Goal: Information Seeking & Learning: Learn about a topic

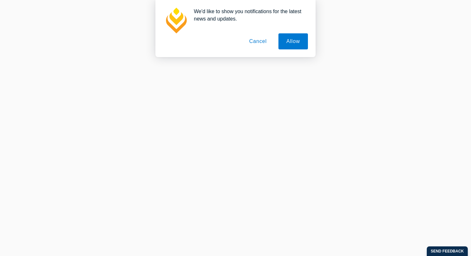
click at [254, 37] on button "Cancel" at bounding box center [258, 41] width 34 height 16
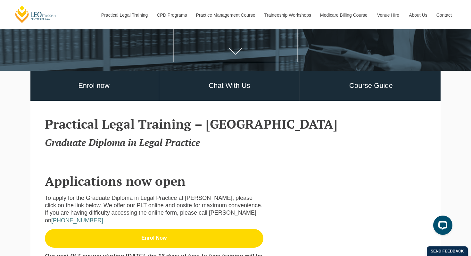
scroll to position [128, 0]
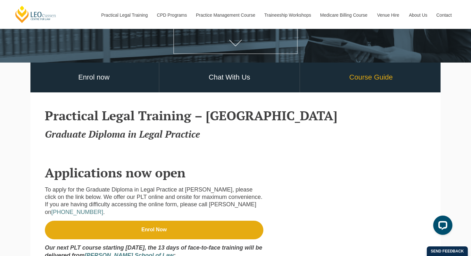
click at [379, 77] on link "Course Guide" at bounding box center [371, 78] width 142 height 30
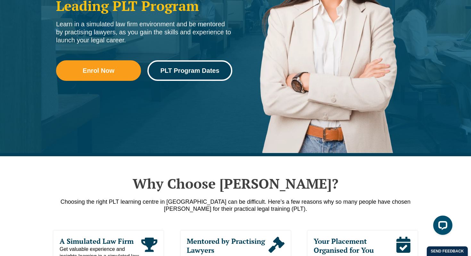
click at [194, 71] on span "PLT Program Dates" at bounding box center [189, 70] width 59 height 6
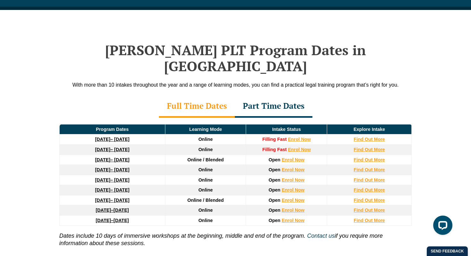
scroll to position [837, 0]
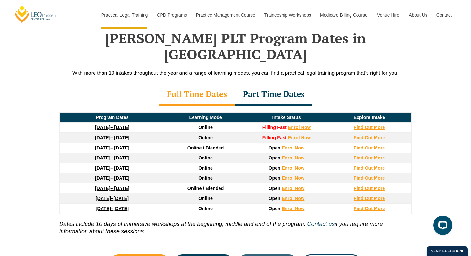
click at [271, 84] on div "Part Time Dates" at bounding box center [274, 94] width 78 height 22
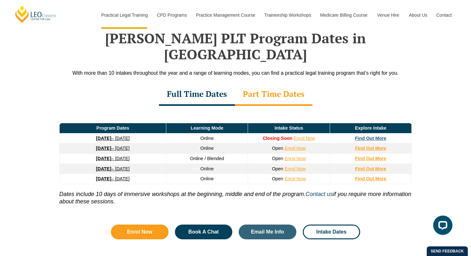
click at [360, 136] on strong "Find Out More" at bounding box center [370, 138] width 31 height 5
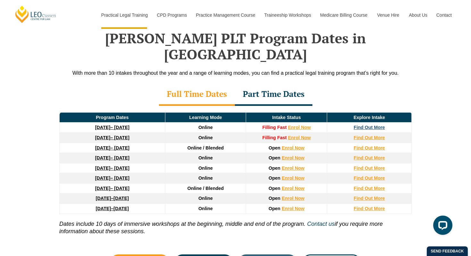
click at [358, 125] on strong "Find Out More" at bounding box center [369, 127] width 31 height 5
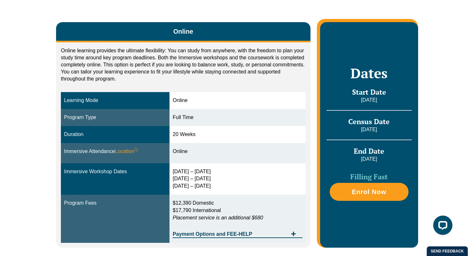
drag, startPoint x: 177, startPoint y: 172, endPoint x: 223, endPoint y: 172, distance: 45.5
click at [223, 172] on div "30 Sep – 3 Oct 2025 10 – 12 Dec 2025 11 – 13 Feb 2026" at bounding box center [238, 179] width 130 height 22
drag, startPoint x: 179, startPoint y: 180, endPoint x: 192, endPoint y: 180, distance: 13.8
click at [192, 180] on div "30 Sep – 3 Oct 2025 10 – 12 Dec 2025 11 – 13 Feb 2026" at bounding box center [238, 179] width 130 height 22
drag, startPoint x: 181, startPoint y: 190, endPoint x: 203, endPoint y: 190, distance: 22.1
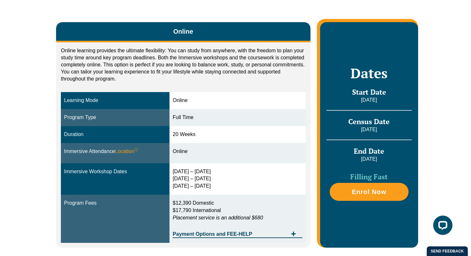
click at [203, 190] on td "30 Sep – 3 Oct 2025 10 – 12 Dec 2025 11 – 13 Feb 2026" at bounding box center [238, 179] width 136 height 32
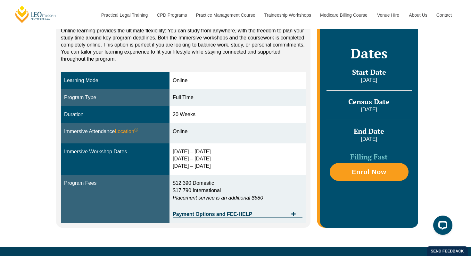
scroll to position [132, 0]
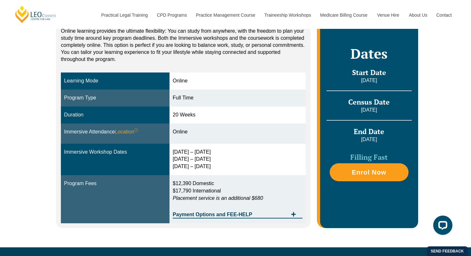
click at [40, 123] on div "Online Online learning provides the ultimate flexibility: You can study from an…" at bounding box center [235, 112] width 471 height 270
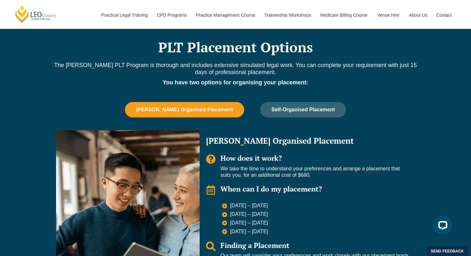
scroll to position [366, 0]
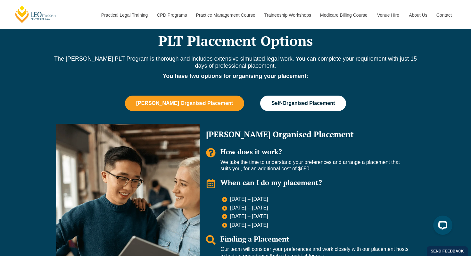
click at [288, 101] on span "Self-Organised Placement" at bounding box center [303, 103] width 63 height 6
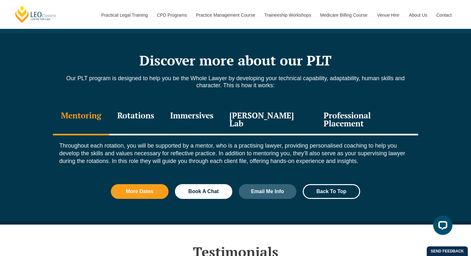
scroll to position [644, 0]
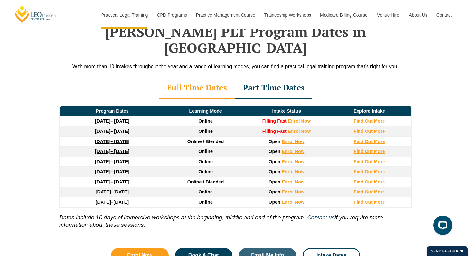
scroll to position [843, 0]
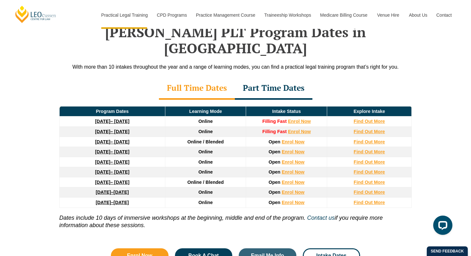
click at [278, 77] on div "Part Time Dates" at bounding box center [274, 88] width 78 height 22
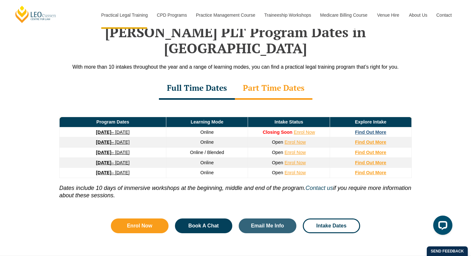
click at [378, 130] on strong "Find Out More" at bounding box center [370, 132] width 31 height 5
